Goal: Task Accomplishment & Management: Complete application form

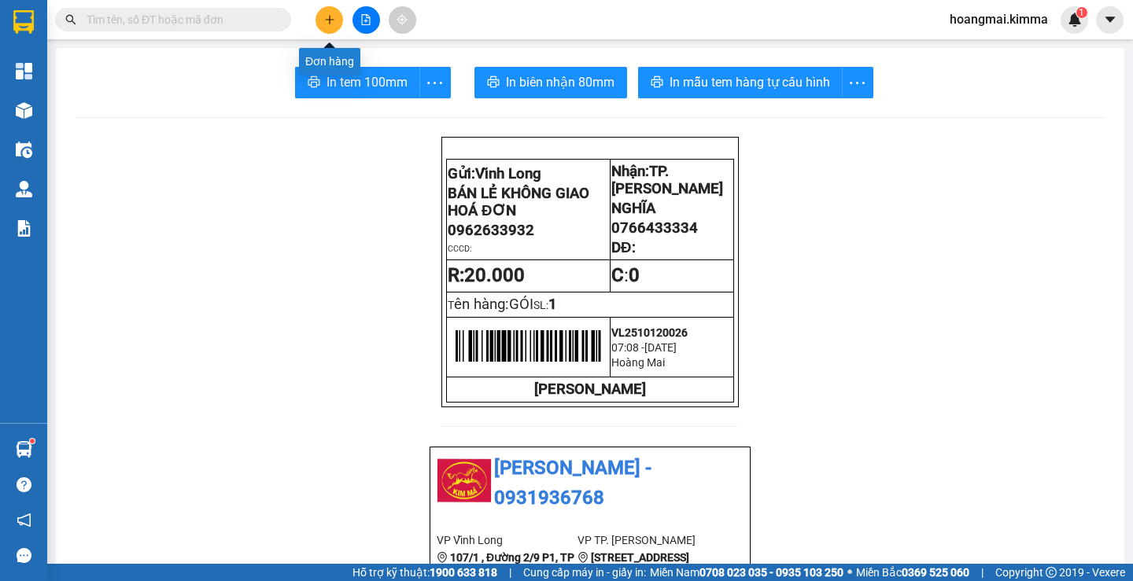
click at [333, 19] on icon "plus" at bounding box center [329, 19] width 11 height 11
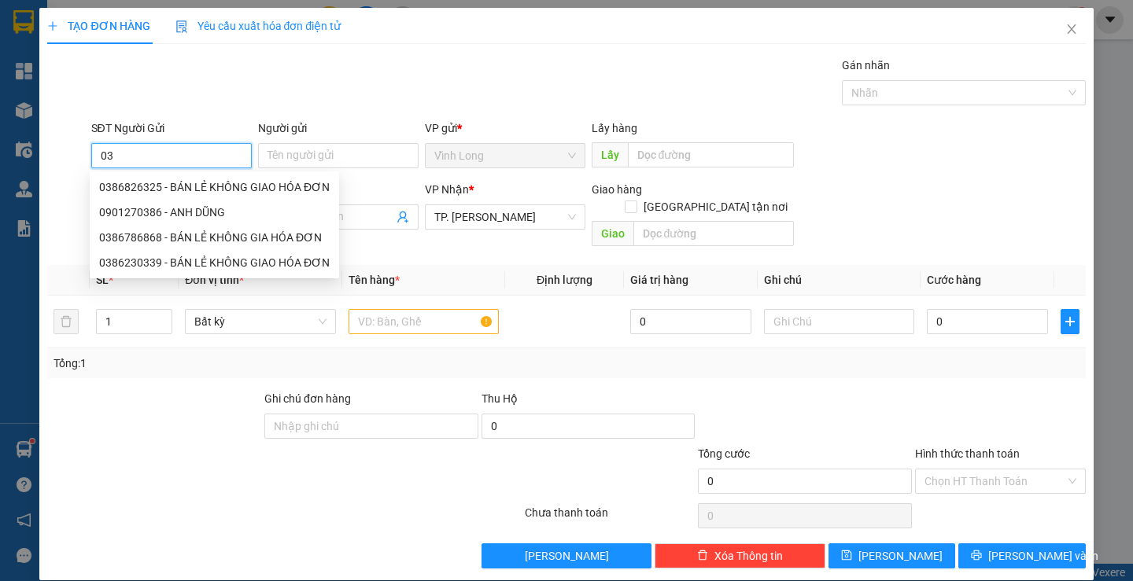
type input "0"
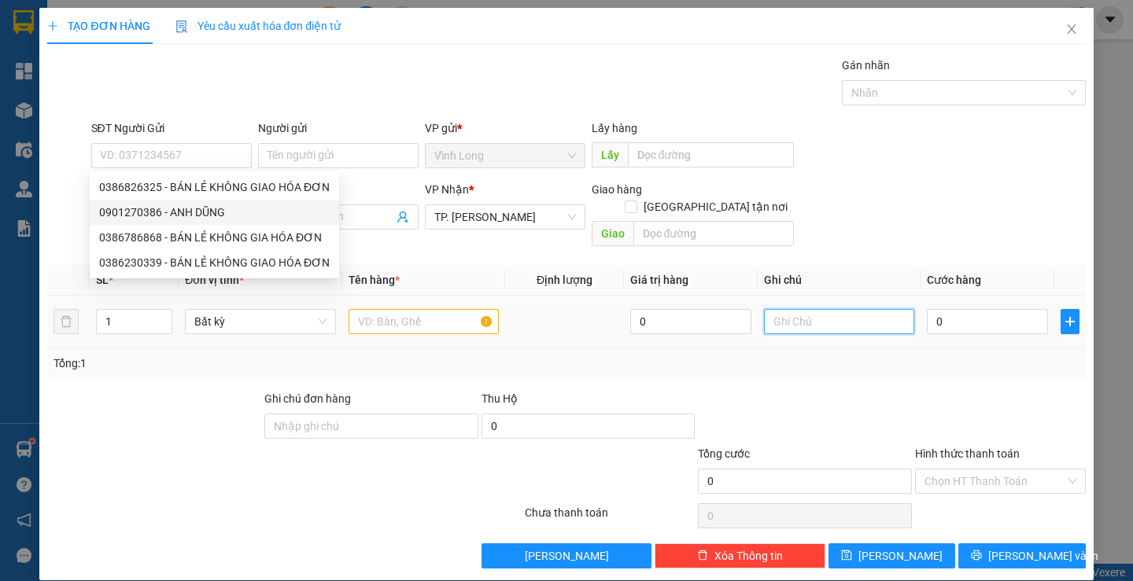
click at [823, 309] on input "text" at bounding box center [839, 321] width 150 height 25
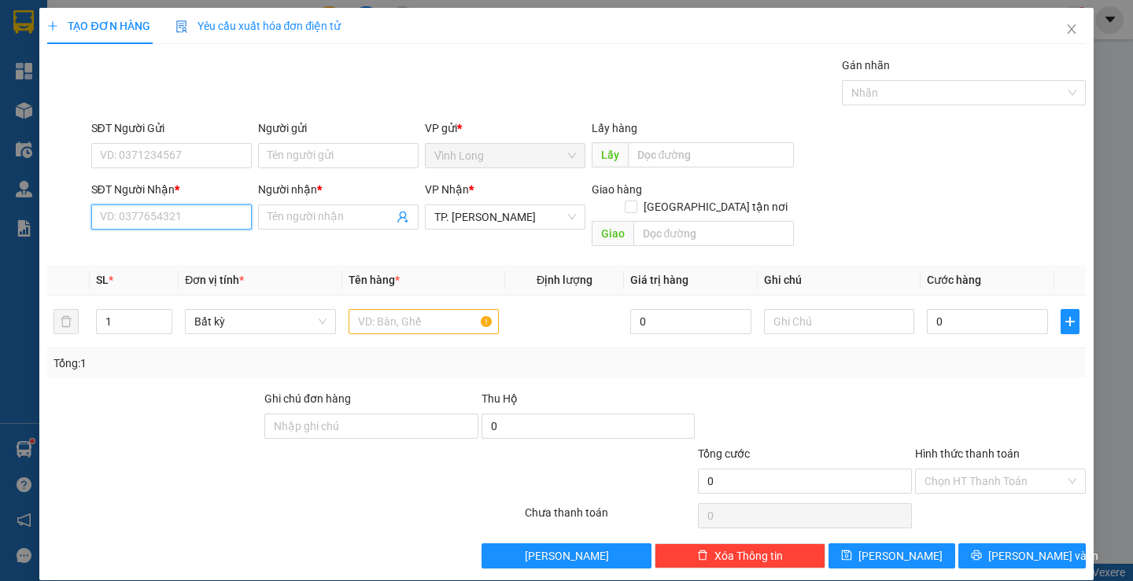
click at [171, 220] on input "SĐT Người Nhận *" at bounding box center [171, 217] width 160 height 25
type input "0386196241"
click at [192, 249] on div "0386196241 - [PERSON_NAME]" at bounding box center [176, 248] width 155 height 17
type input "[PERSON_NAME]"
type input "0386196241"
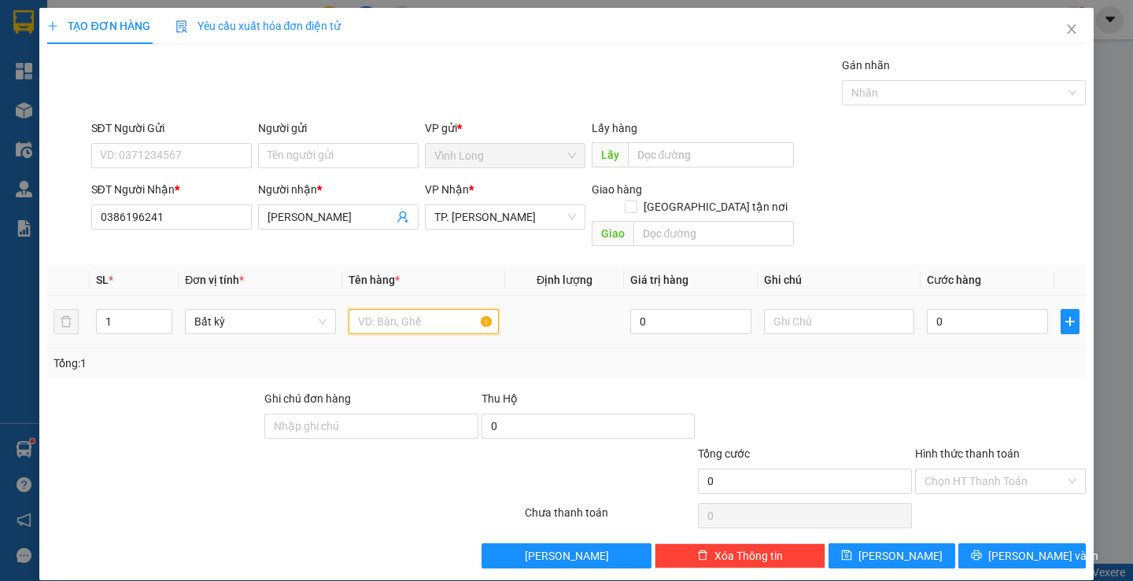
click at [388, 309] on input "text" at bounding box center [423, 321] width 150 height 25
type input "T"
type input "GÓI ĐEN"
click at [835, 309] on input "text" at bounding box center [839, 321] width 150 height 25
type input "H"
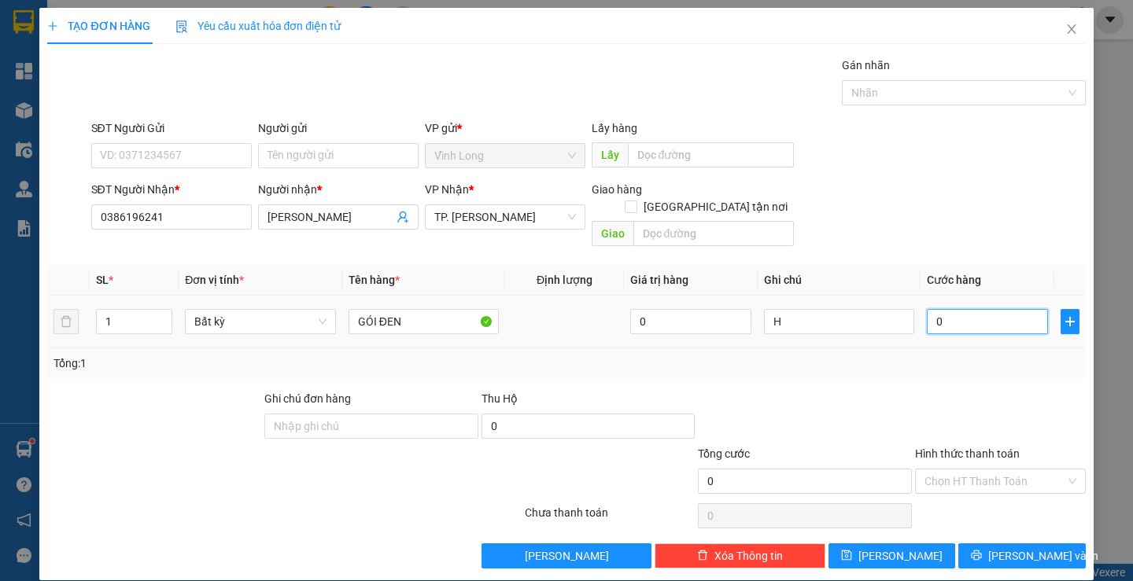
click at [979, 314] on input "0" at bounding box center [987, 321] width 121 height 25
type input "3"
type input "30"
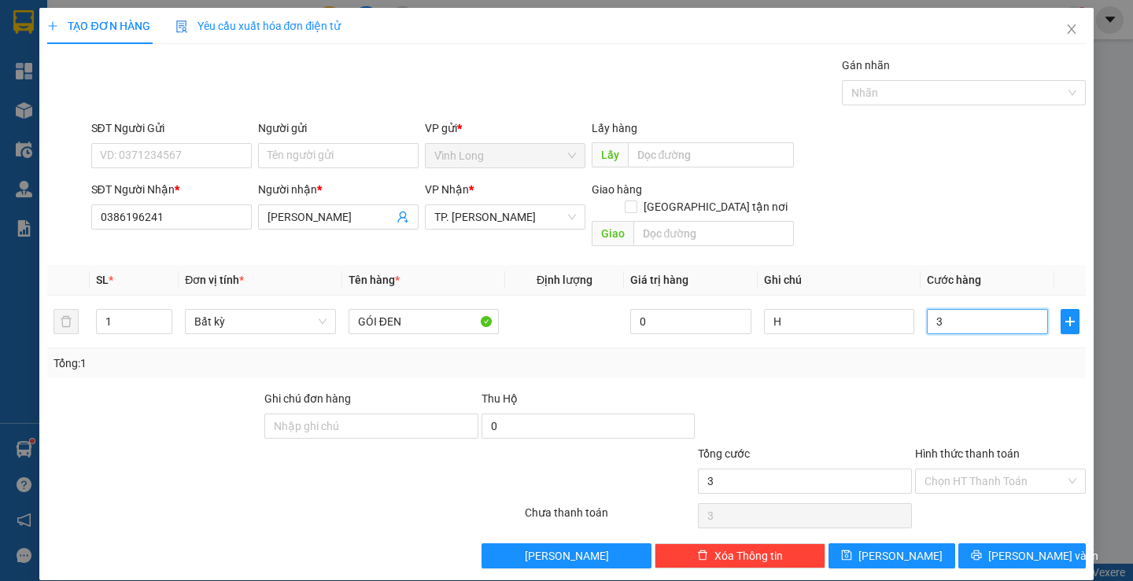
type input "30"
type input "30.000"
click at [954, 470] on input "Hình thức thanh toán" at bounding box center [994, 482] width 141 height 24
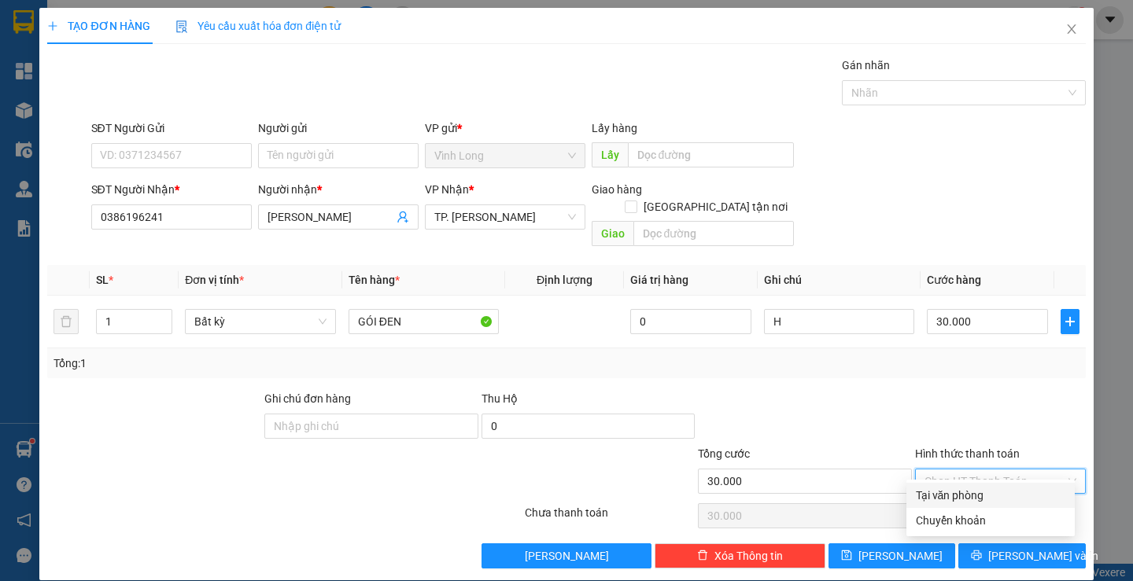
click at [974, 494] on div "Tại văn phòng" at bounding box center [990, 495] width 149 height 17
type input "0"
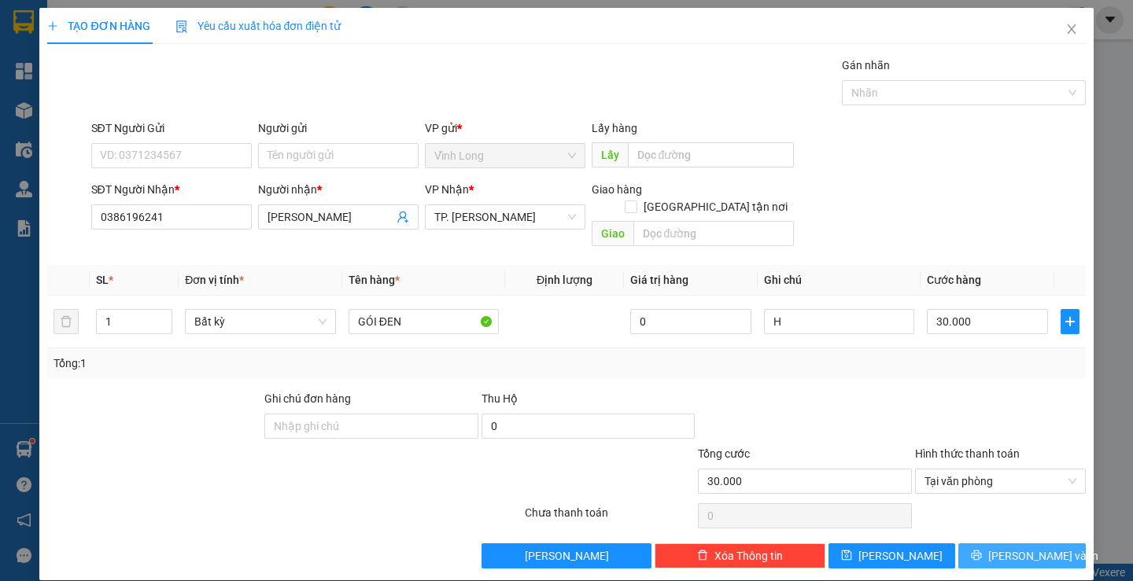
click at [1012, 547] on span "[PERSON_NAME] và In" at bounding box center [1043, 555] width 110 height 17
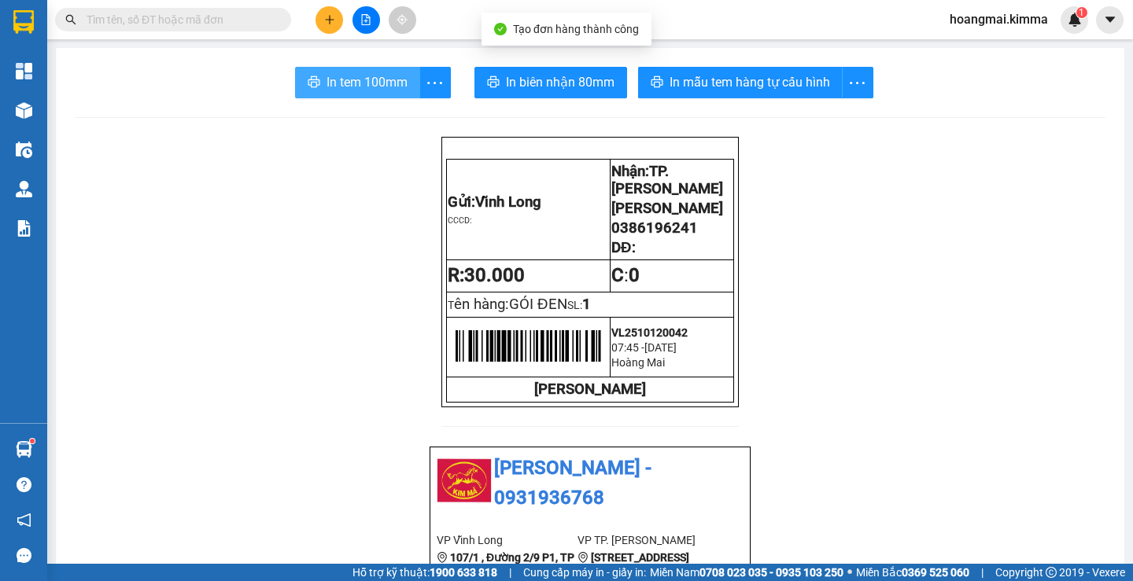
click at [336, 89] on span "In tem 100mm" at bounding box center [366, 82] width 81 height 20
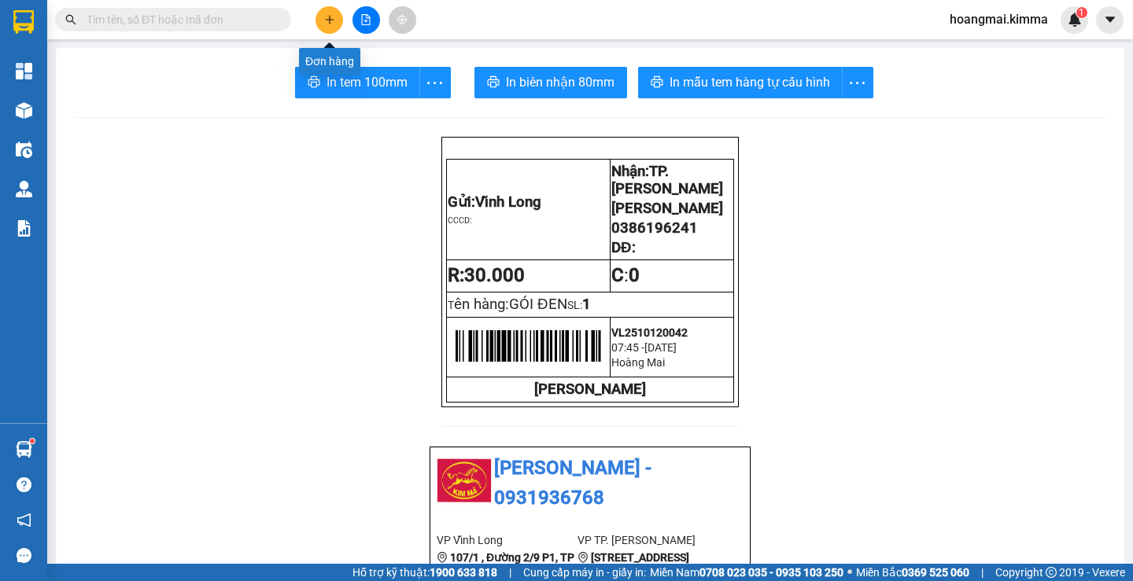
click at [326, 18] on icon "plus" at bounding box center [329, 19] width 11 height 11
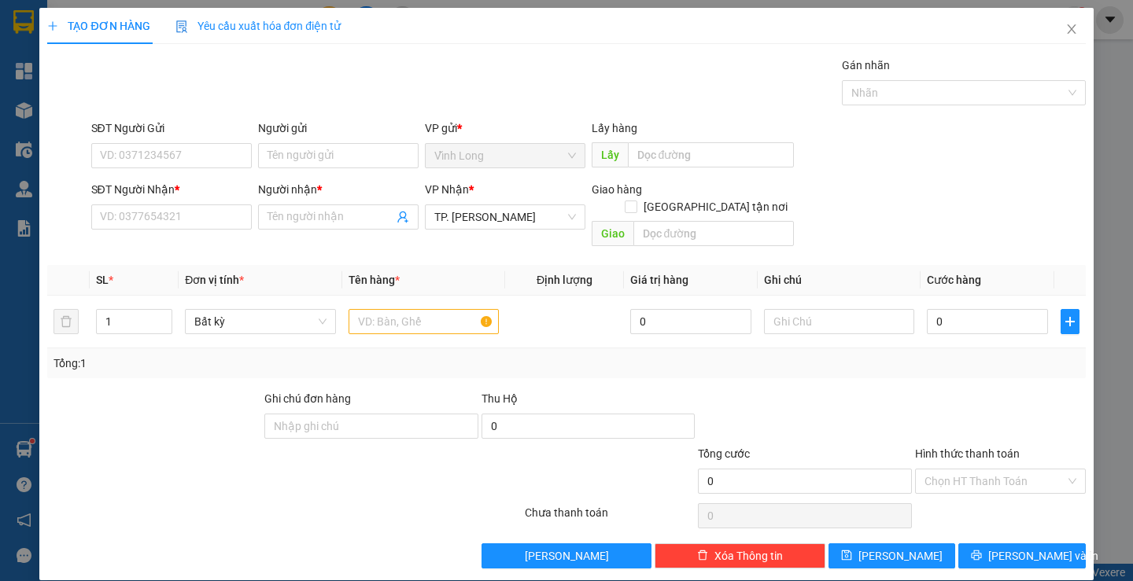
click at [175, 194] on b "*" at bounding box center [177, 189] width 5 height 13
click at [175, 205] on input "SĐT Người Nhận *" at bounding box center [171, 217] width 160 height 25
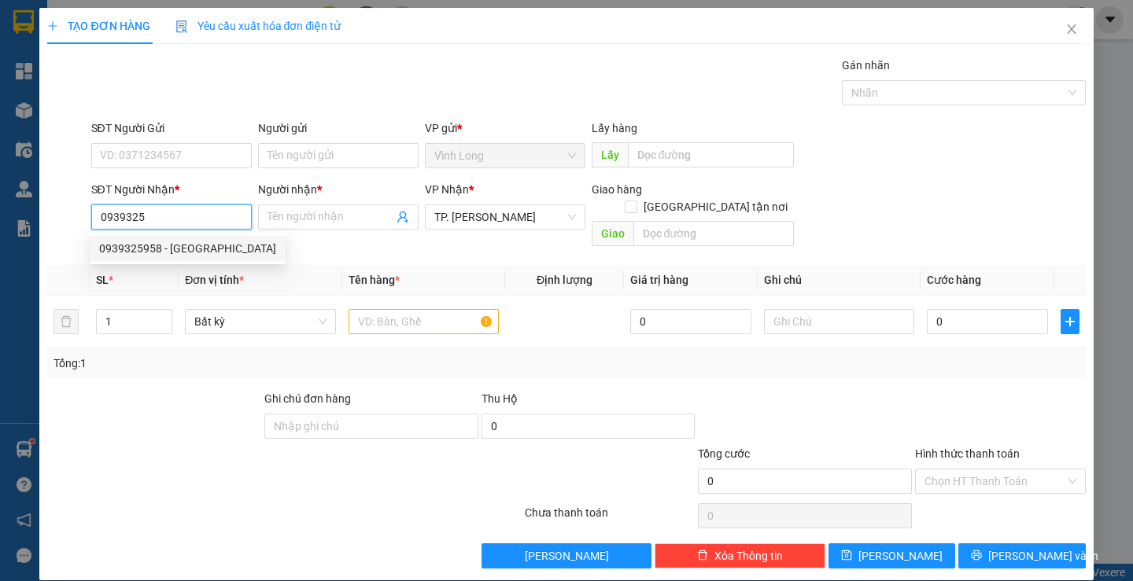
click at [215, 241] on div "0939325958 - [GEOGRAPHIC_DATA]" at bounding box center [187, 248] width 177 height 17
type input "0939325958"
type input "PHƯỚC NGON"
type input "0939325958"
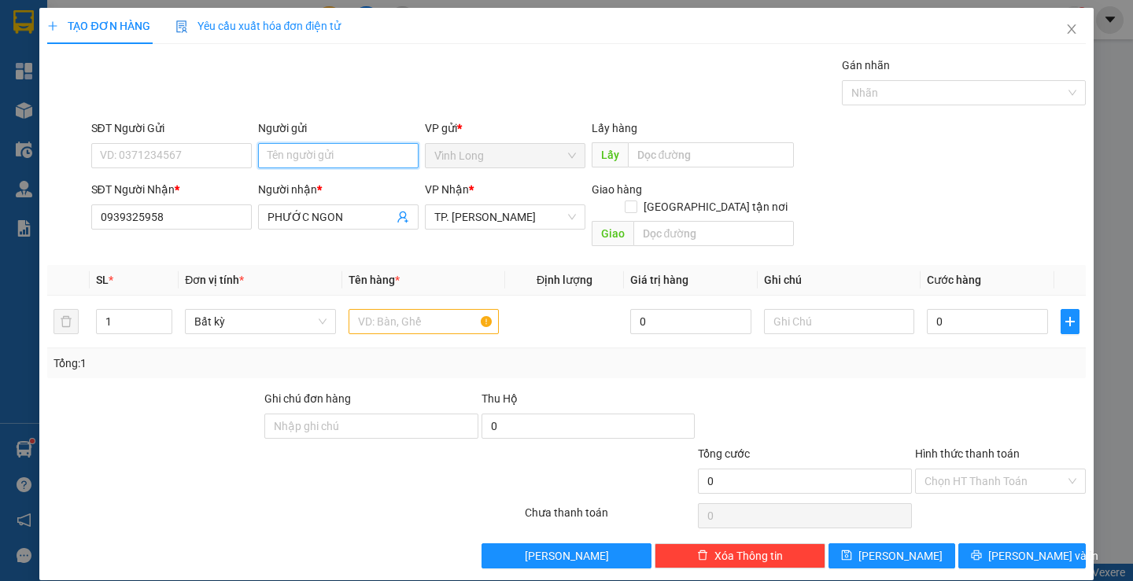
click at [286, 157] on input "Người gửi" at bounding box center [338, 155] width 160 height 25
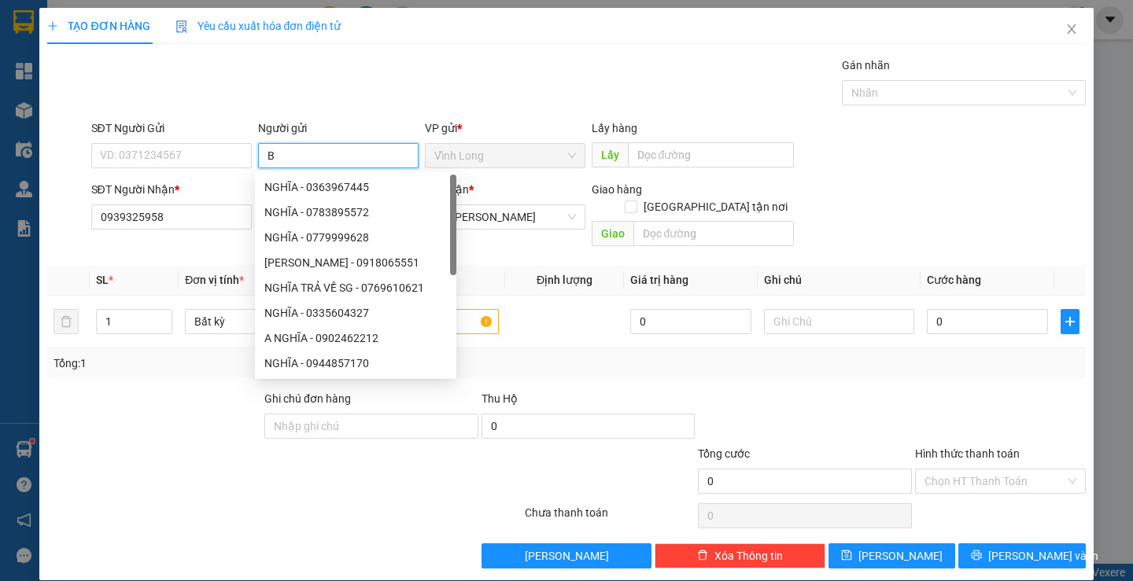
type input "BA"
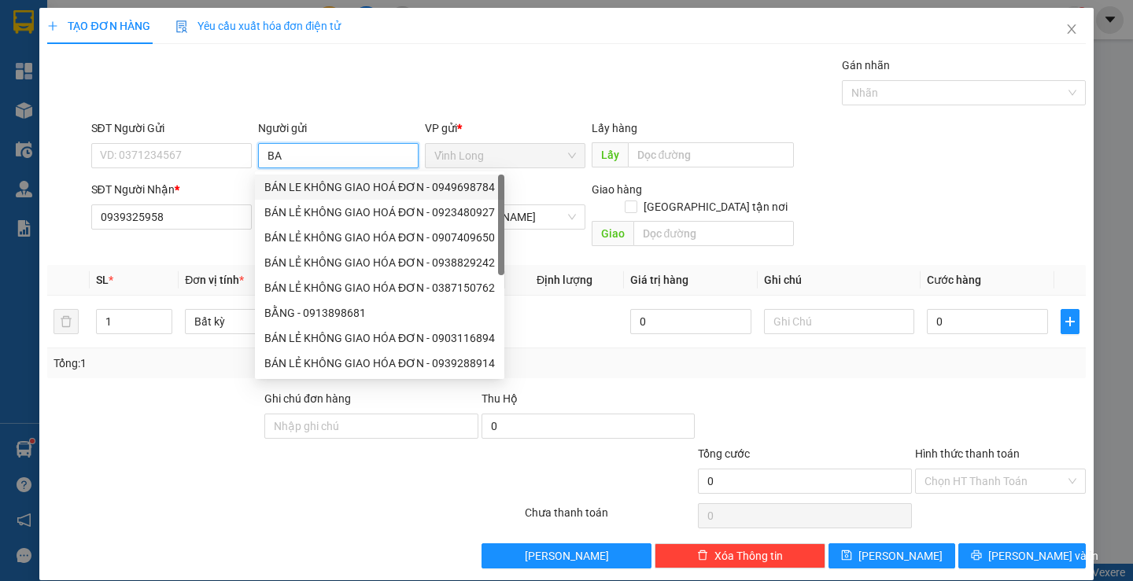
click at [322, 184] on div "BÁN LE KHÔNG GIAO HOÁ ĐƠN - 0949698784" at bounding box center [379, 187] width 230 height 17
type input "0949698784"
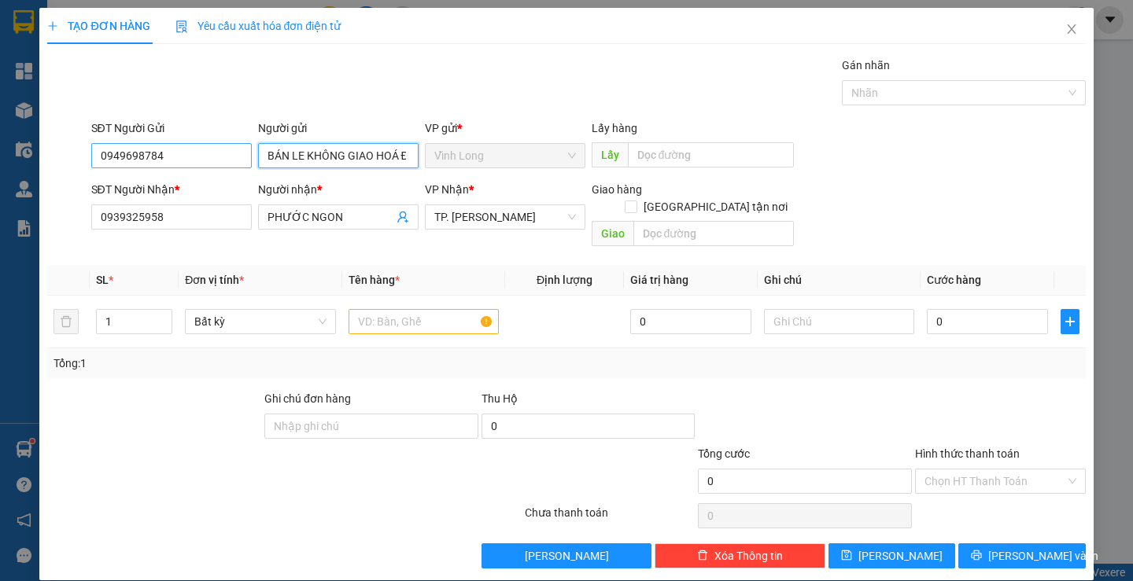
type input "BÁN LE KHÔNG GIAO HOÁ ĐƠN"
click at [217, 162] on input "0949698784" at bounding box center [171, 155] width 160 height 25
type input "0"
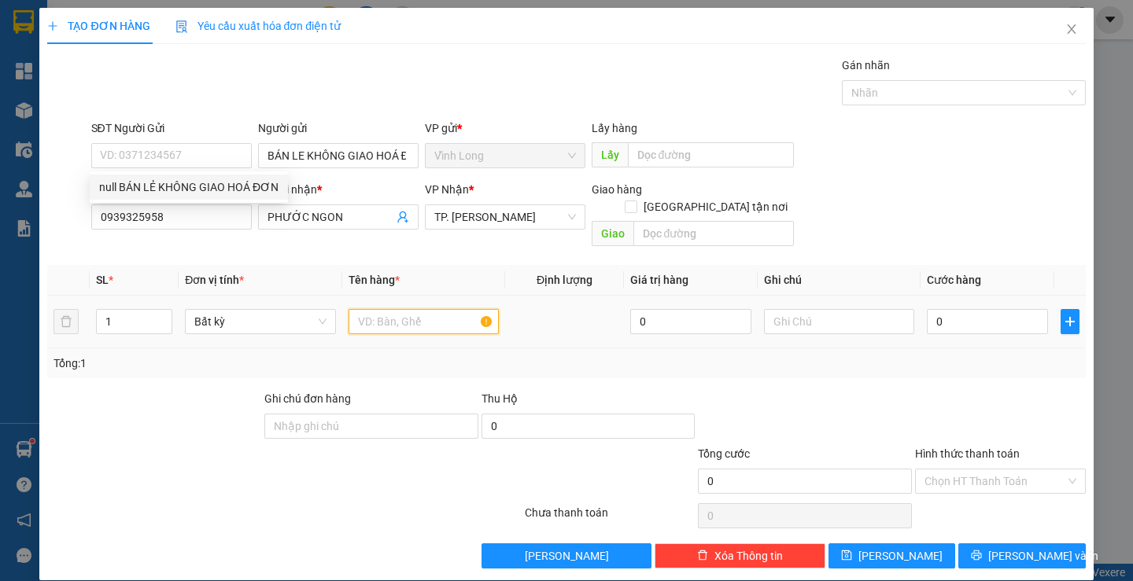
click at [374, 309] on input "text" at bounding box center [423, 321] width 150 height 25
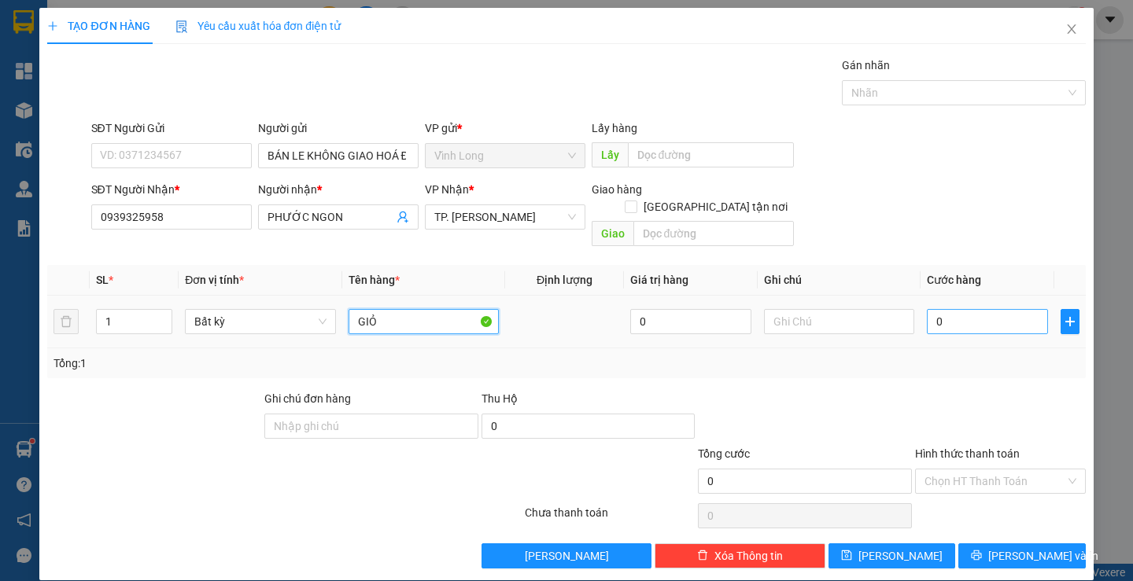
type input "GIỎ"
click at [936, 311] on input "0" at bounding box center [987, 321] width 121 height 25
type input "4"
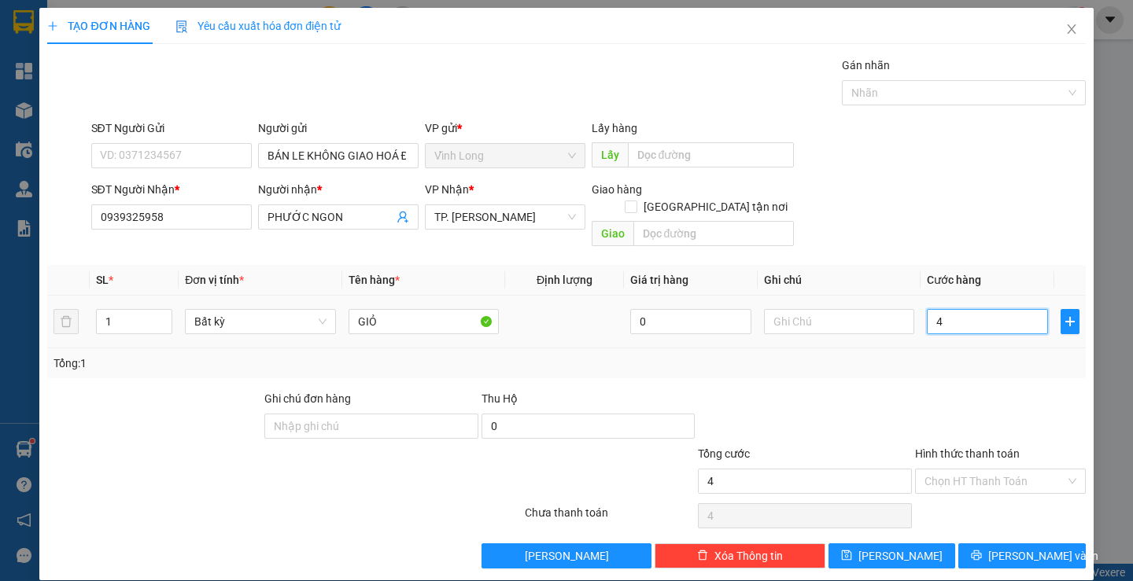
type input "40"
type input "40.000"
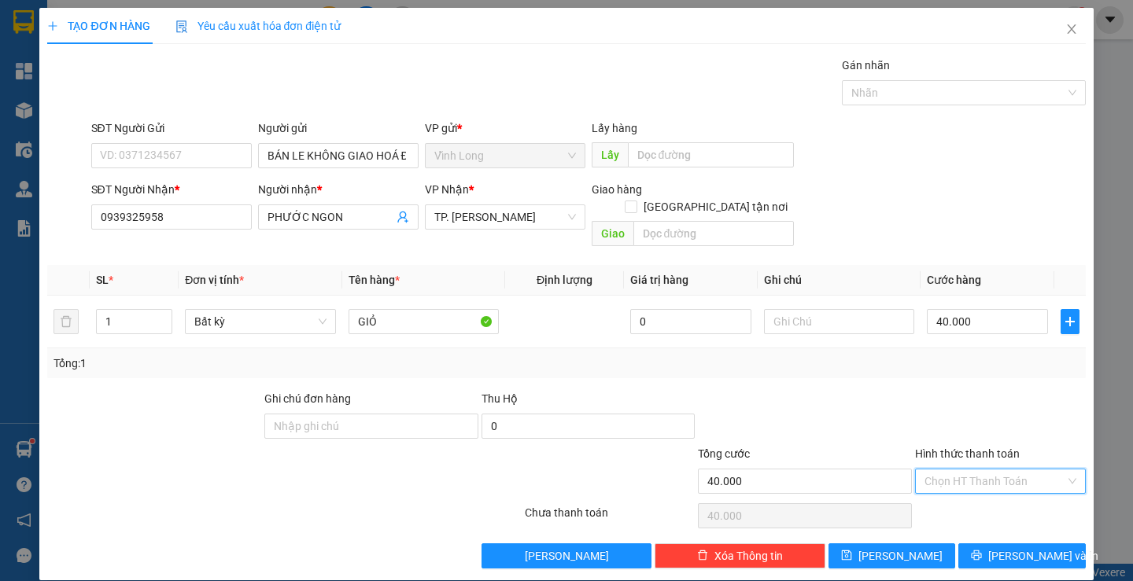
click at [1019, 470] on input "Hình thức thanh toán" at bounding box center [994, 482] width 141 height 24
click at [1003, 477] on div "Hình thức thanh toán Chọn HT Thanh Toán" at bounding box center [1000, 472] width 171 height 55
click at [986, 470] on input "Hình thức thanh toán" at bounding box center [994, 482] width 141 height 24
click at [969, 488] on div "Tại văn phòng" at bounding box center [990, 495] width 149 height 17
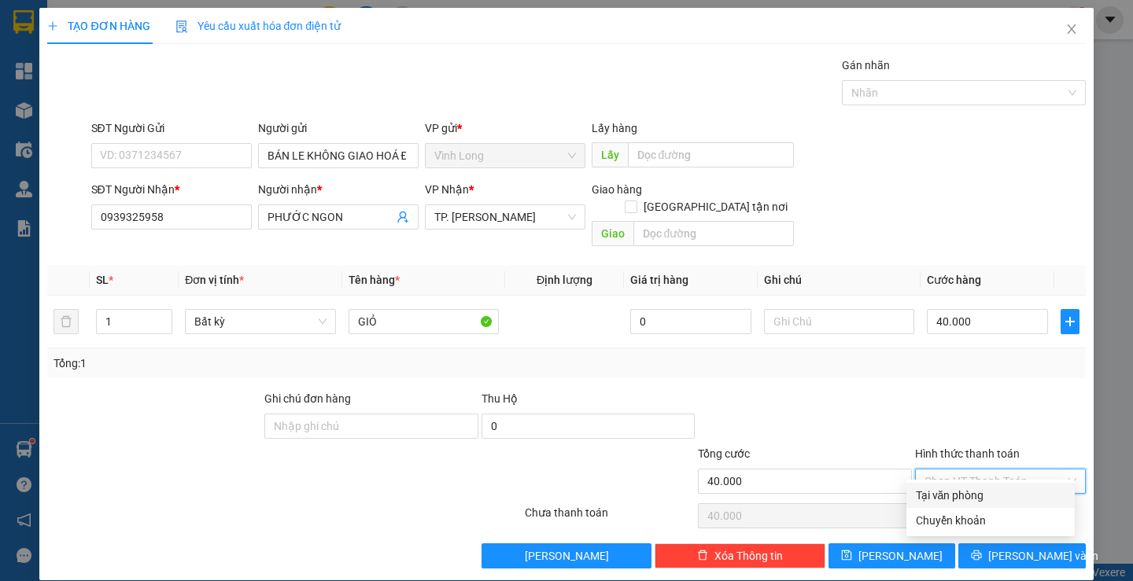
type input "0"
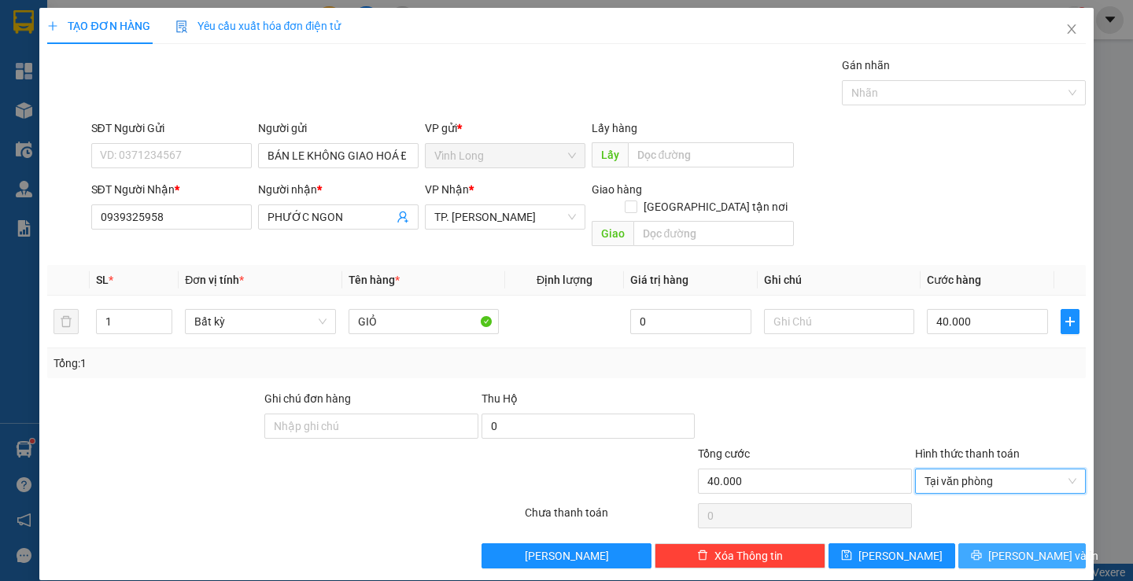
click at [997, 544] on button "[PERSON_NAME] và In" at bounding box center [1021, 556] width 127 height 25
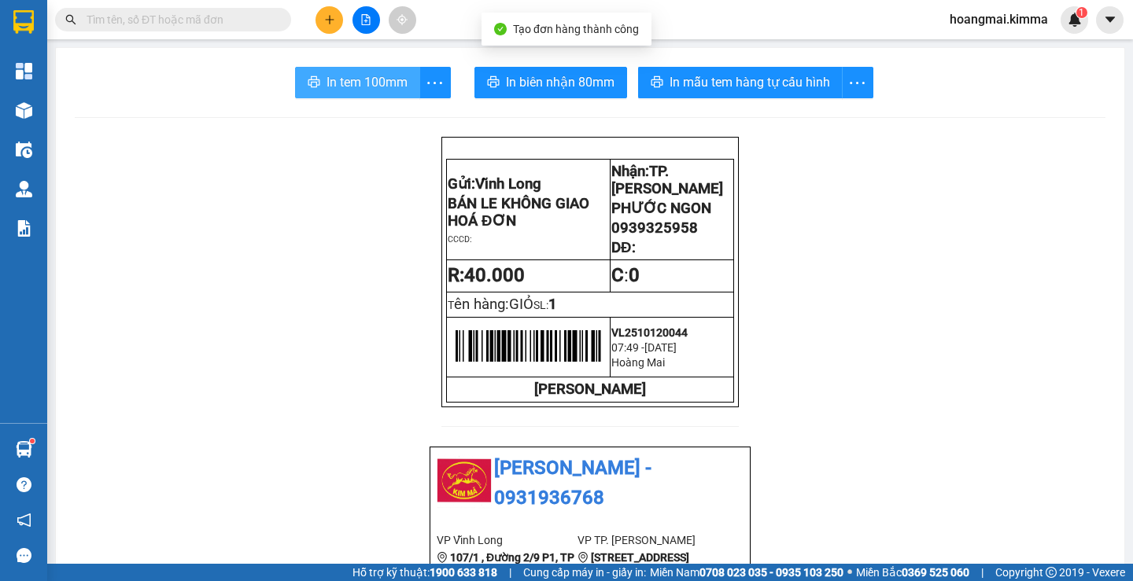
click at [340, 90] on span "In tem 100mm" at bounding box center [366, 82] width 81 height 20
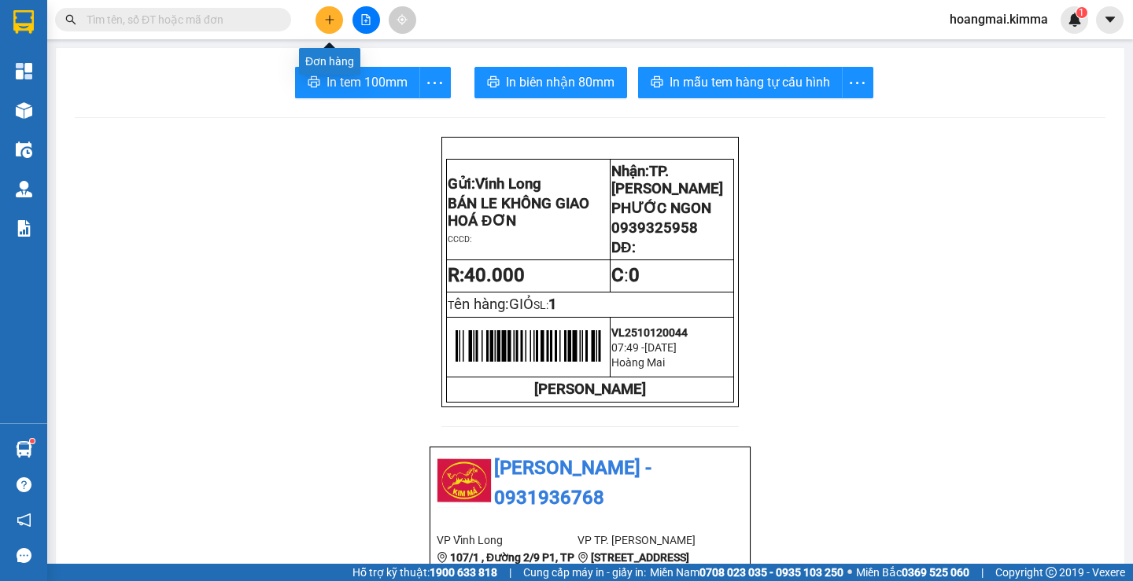
click at [330, 27] on button at bounding box center [329, 20] width 28 height 28
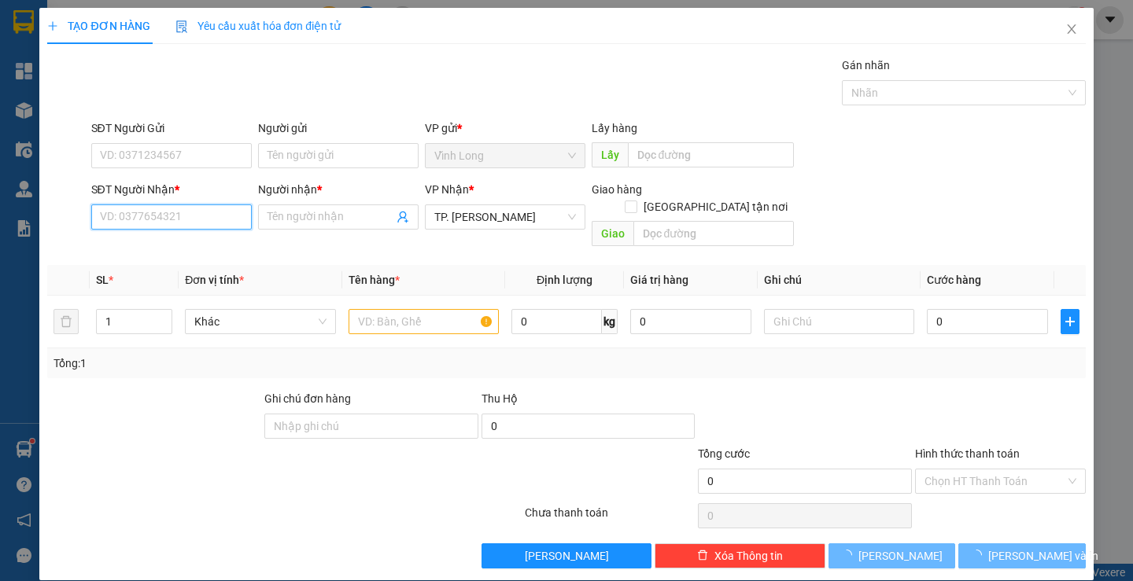
click at [187, 220] on input "SĐT Người Nhận *" at bounding box center [171, 217] width 160 height 25
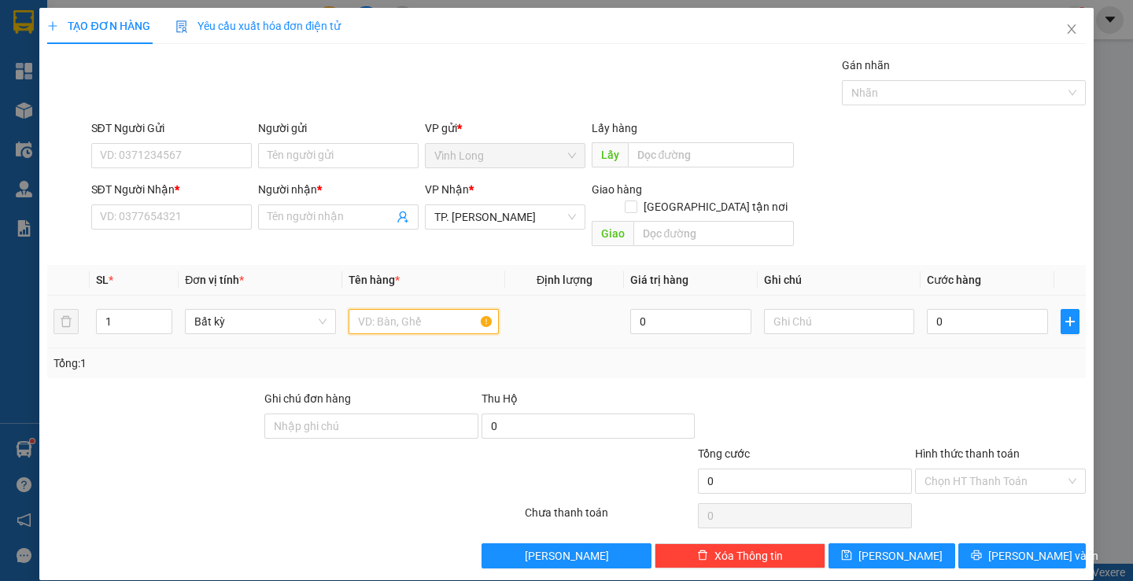
click at [371, 310] on input "text" at bounding box center [423, 321] width 150 height 25
type input "THÙNG ĐÔI"
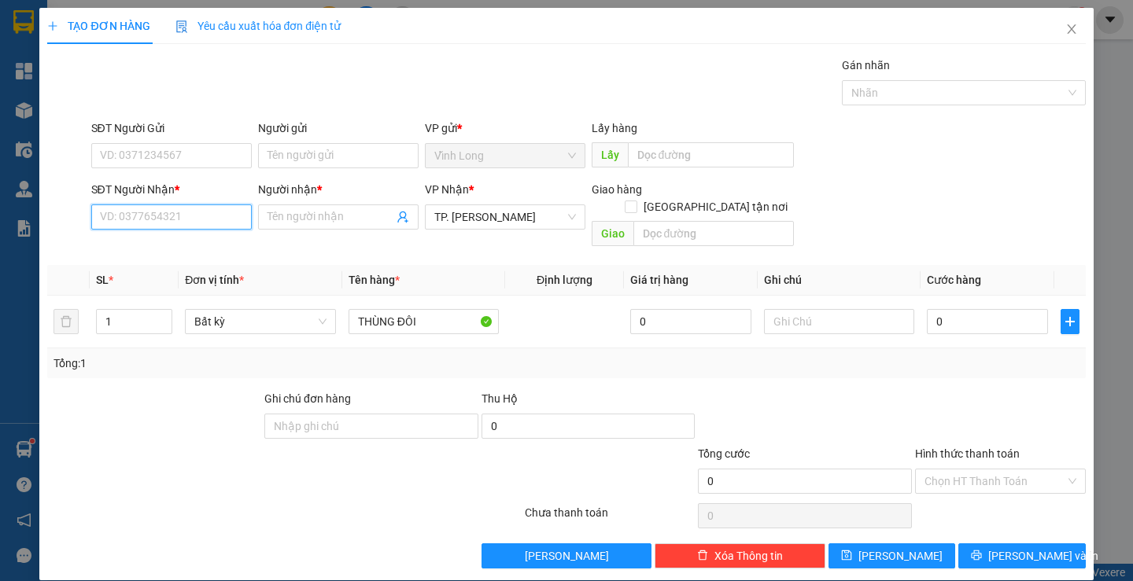
click at [169, 209] on input "SĐT Người Nhận *" at bounding box center [171, 217] width 160 height 25
click at [189, 243] on div "0823997959 - [PERSON_NAME]" at bounding box center [176, 248] width 155 height 17
type input "0823997959"
type input "[PERSON_NAME]"
type input "0823997959"
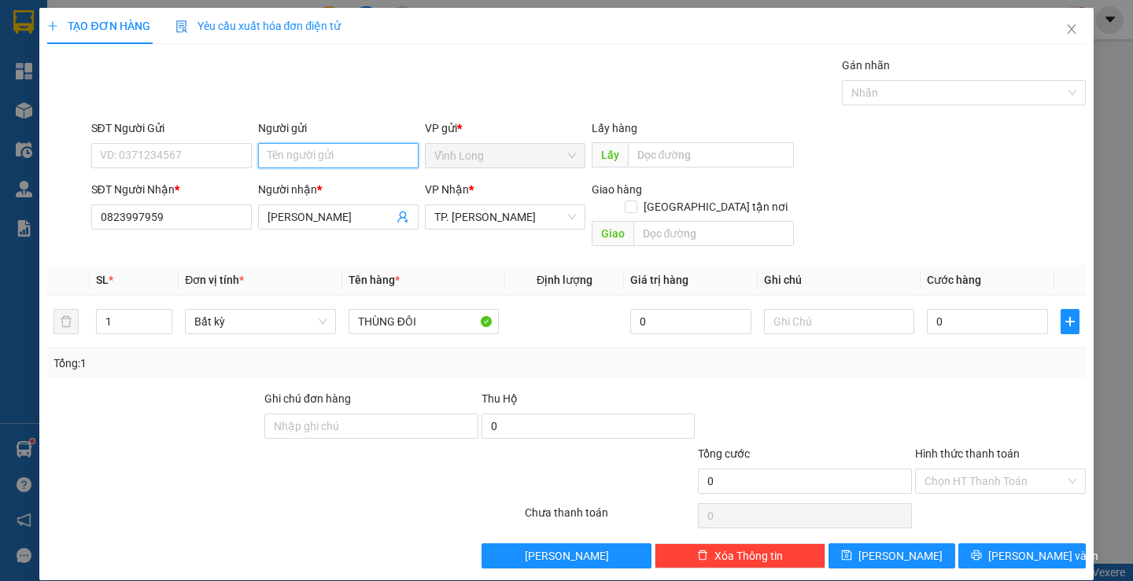
click at [286, 158] on input "Người gửi" at bounding box center [338, 155] width 160 height 25
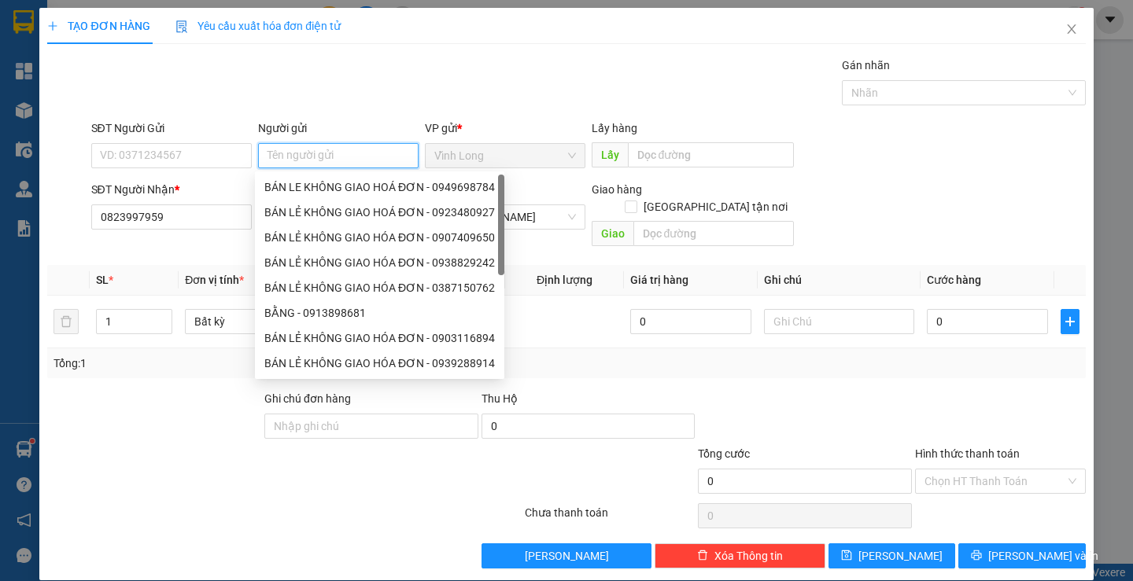
type input "B"
click at [292, 192] on div "BÁN LE KHÔNG GIAO HOÁ ĐƠN - 0949698784" at bounding box center [379, 187] width 230 height 17
type input "0949698784"
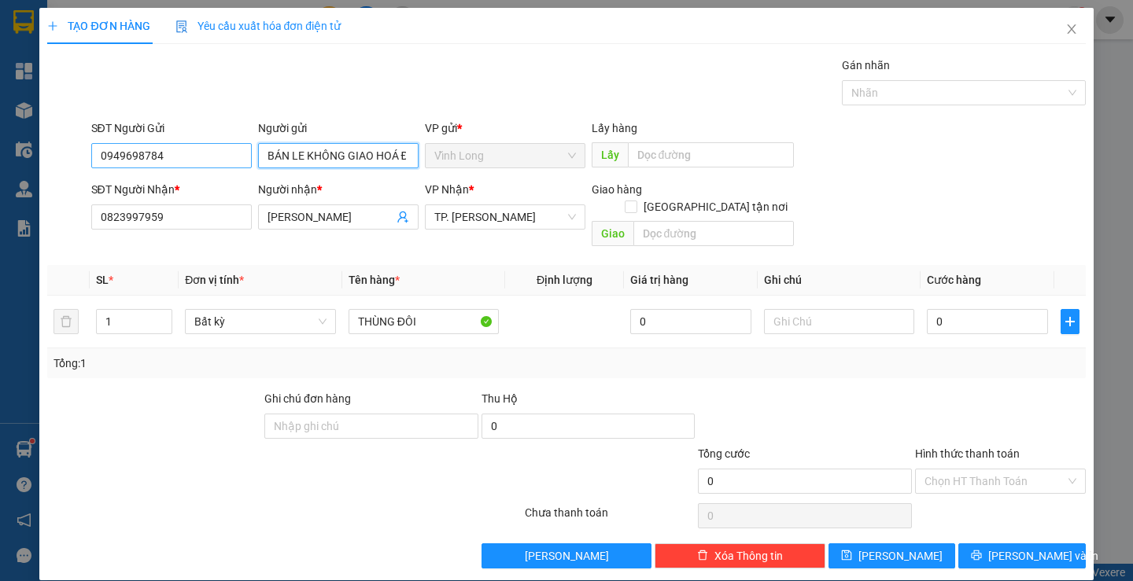
type input "BÁN LE KHÔNG GIAO HOÁ ĐƠN"
click at [175, 166] on input "0949698784" at bounding box center [171, 155] width 160 height 25
type input "0"
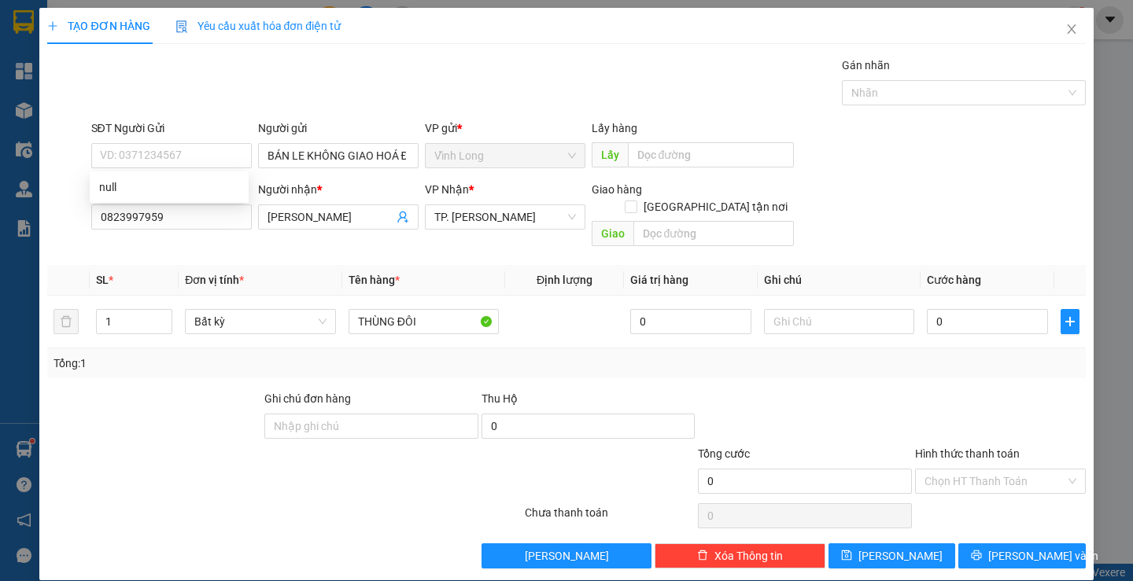
click at [171, 109] on div "Gói vận chuyển * Tiêu chuẩn Gán nhãn Nhãn" at bounding box center [588, 84] width 1001 height 55
click at [990, 313] on input "0" at bounding box center [987, 321] width 121 height 25
type input "5"
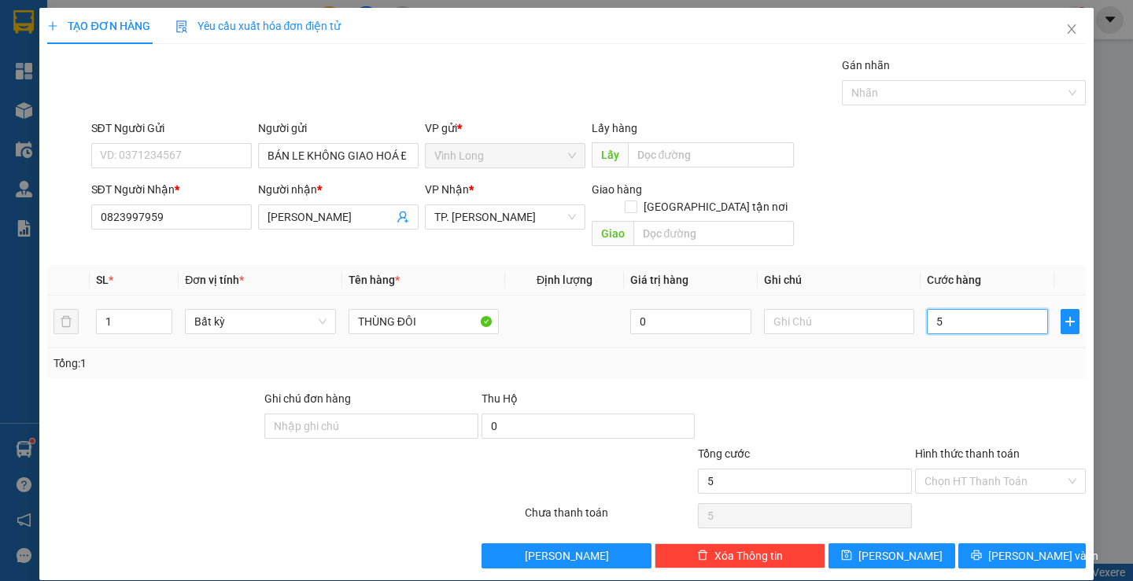
type input "50"
type input "50.000"
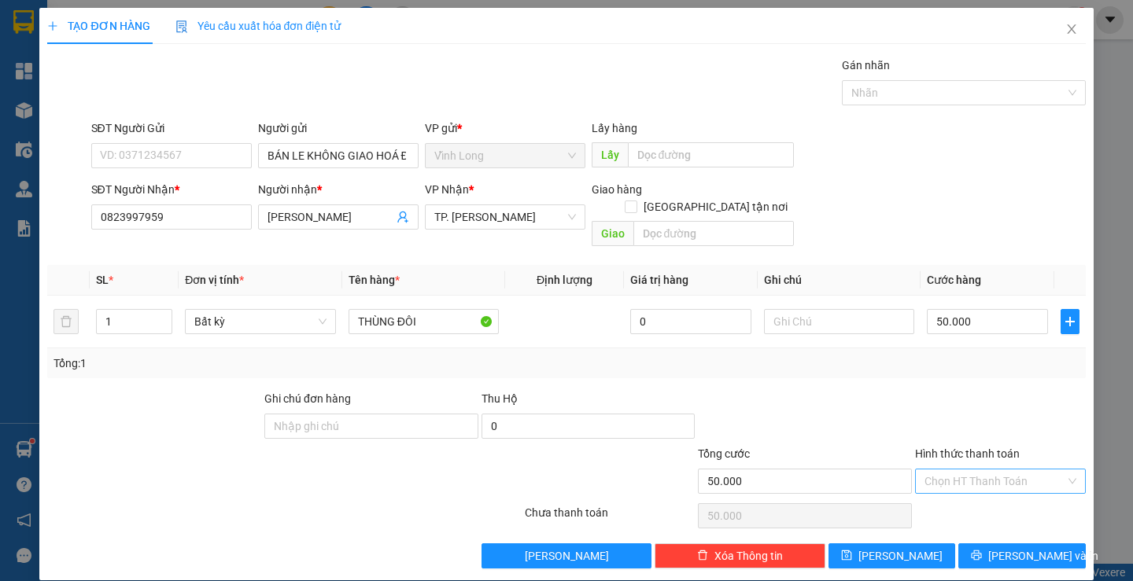
click at [951, 470] on input "Hình thức thanh toán" at bounding box center [994, 482] width 141 height 24
click at [953, 491] on div "Tại văn phòng" at bounding box center [990, 495] width 149 height 17
type input "0"
click at [1000, 547] on span "[PERSON_NAME] và In" at bounding box center [1043, 555] width 110 height 17
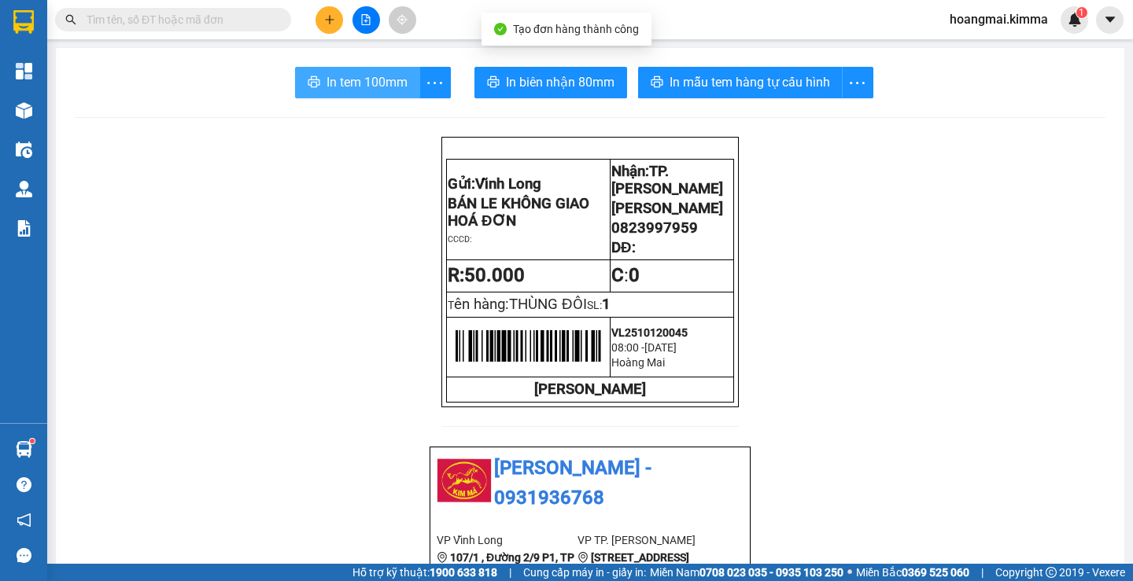
click at [330, 90] on span "In tem 100mm" at bounding box center [366, 82] width 81 height 20
